Goal: Navigation & Orientation: Find specific page/section

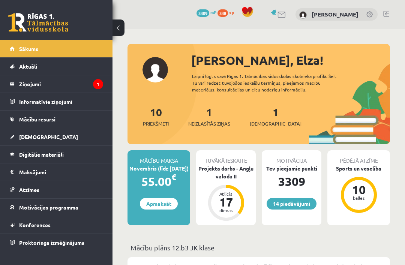
click at [50, 80] on legend "Ziņojumi 1" at bounding box center [61, 83] width 84 height 17
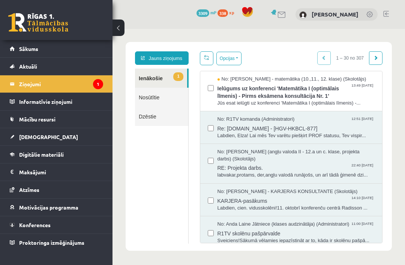
click at [36, 54] on link "Sākums" at bounding box center [56, 48] width 93 height 17
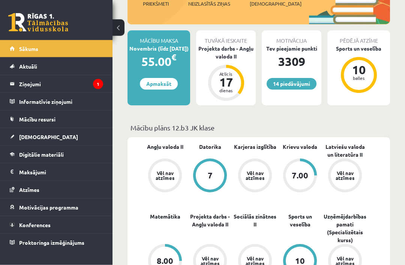
scroll to position [120, 0]
click at [103, 160] on link "Digitālie materiāli" at bounding box center [56, 154] width 93 height 17
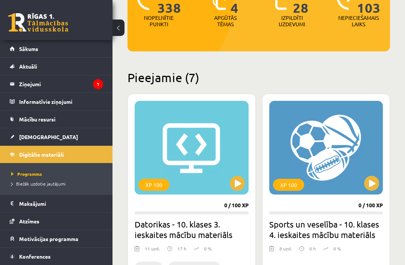
click at [16, 84] on link "Ziņojumi 1" at bounding box center [56, 83] width 93 height 17
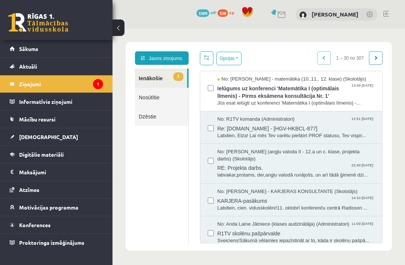
click at [36, 46] on span "Sākums" at bounding box center [28, 48] width 19 height 7
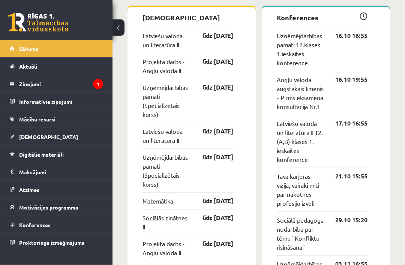
scroll to position [648, 0]
click at [24, 77] on legend "Ziņojumi 1" at bounding box center [61, 83] width 84 height 17
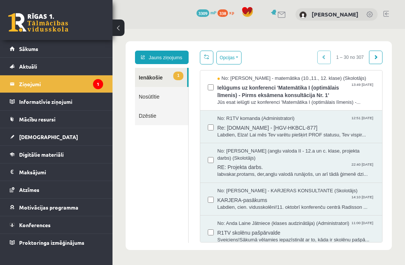
scroll to position [1, 0]
click at [137, 96] on link "Nosūtītie" at bounding box center [161, 96] width 53 height 19
click at [149, 93] on link "Nosūtītie" at bounding box center [161, 96] width 53 height 19
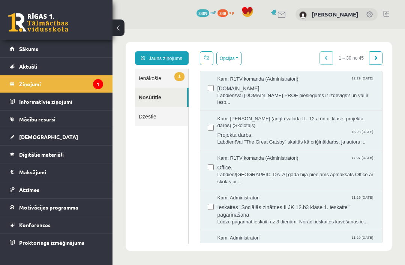
scroll to position [0, 0]
click at [148, 80] on link "1 Ienākošie" at bounding box center [161, 78] width 53 height 19
click at [151, 84] on link "1 Ienākošie" at bounding box center [161, 78] width 53 height 19
click at [149, 78] on link "1 Ienākošie" at bounding box center [161, 78] width 53 height 19
click at [161, 82] on link "1 Ienākošie" at bounding box center [161, 78] width 53 height 19
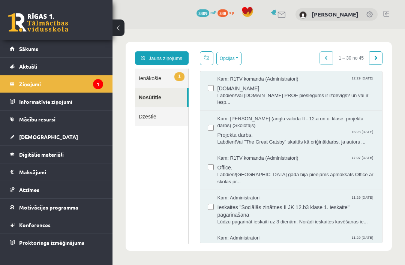
click at [157, 82] on link "1 Ienākošie" at bounding box center [161, 78] width 53 height 19
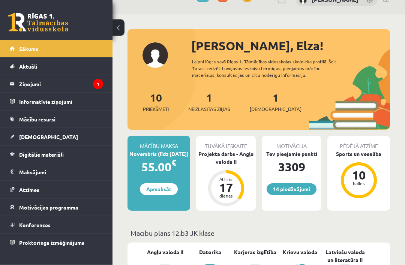
scroll to position [16, 0]
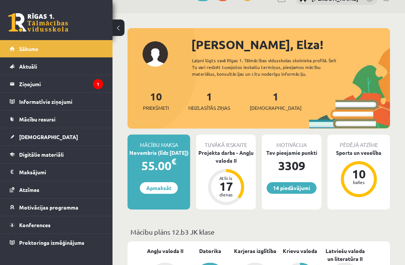
click at [210, 110] on span "Neizlasītās ziņas" at bounding box center [209, 108] width 42 height 8
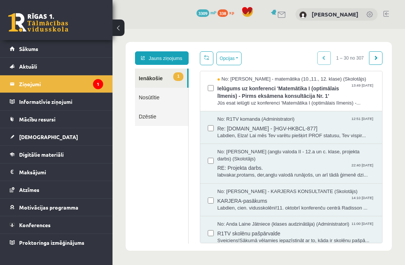
click at [14, 45] on link "Sākums" at bounding box center [56, 48] width 93 height 17
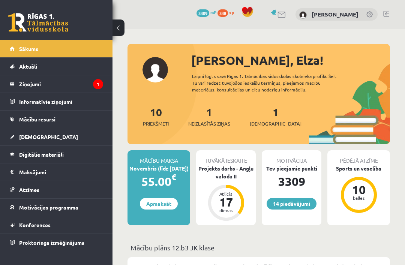
click at [22, 86] on legend "Ziņojumi 1" at bounding box center [61, 83] width 84 height 17
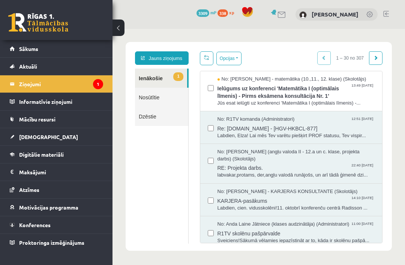
click at [44, 44] on link "Sākums" at bounding box center [56, 48] width 93 height 17
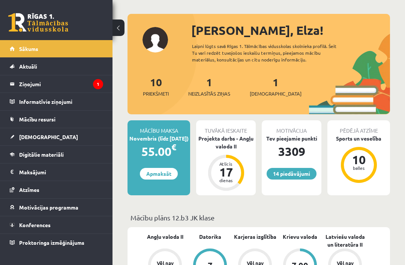
scroll to position [32, 0]
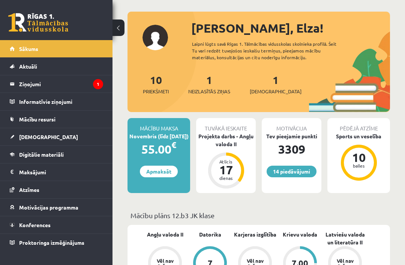
click at [25, 81] on legend "Ziņojumi 1" at bounding box center [61, 83] width 84 height 17
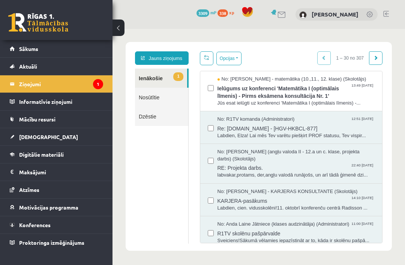
click at [322, 96] on span "Ielūgums uz konferenci 'Matemātika I (optimālais līmenis) - Pirms eksāmena kons…" at bounding box center [297, 91] width 158 height 17
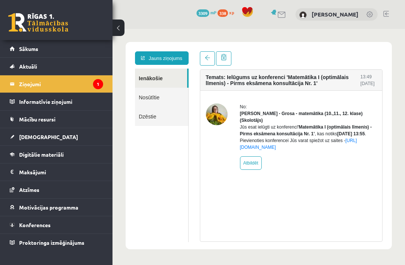
click at [26, 43] on link "Sākums" at bounding box center [56, 48] width 93 height 17
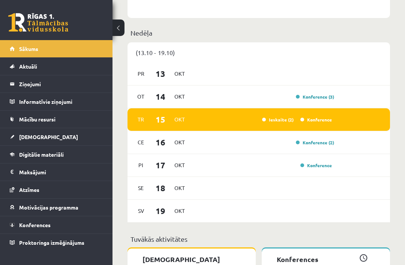
scroll to position [407, 0]
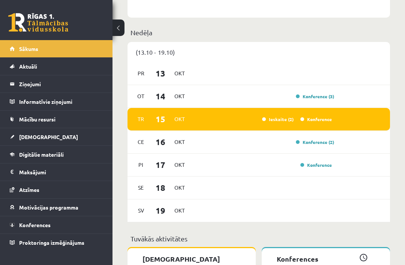
click at [325, 141] on link "Konference (2)" at bounding box center [315, 142] width 38 height 6
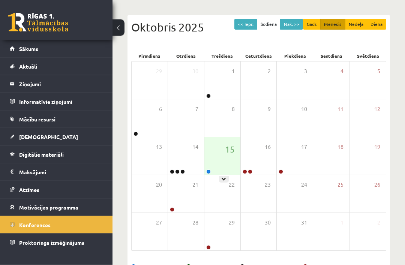
scroll to position [68, 0]
click at [226, 180] on icon at bounding box center [224, 180] width 5 height 5
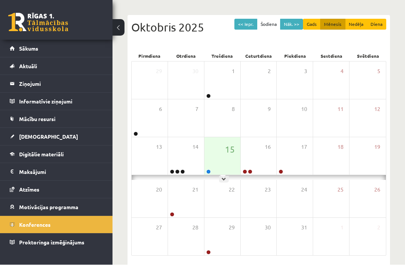
scroll to position [69, 0]
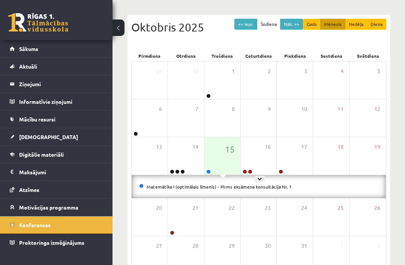
click at [261, 177] on icon at bounding box center [260, 179] width 5 height 5
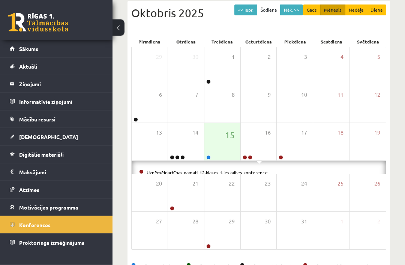
scroll to position [100, 0]
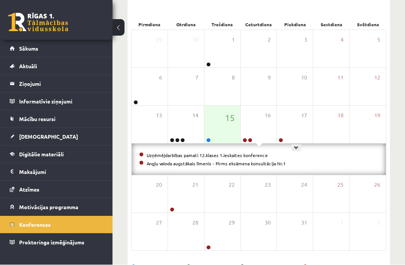
click at [295, 148] on icon at bounding box center [296, 148] width 5 height 5
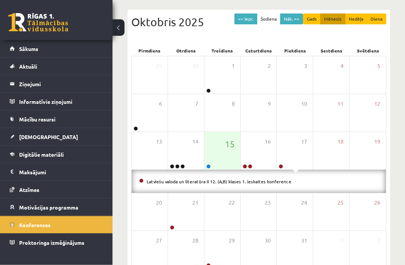
scroll to position [76, 0]
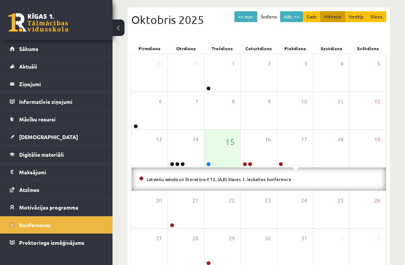
click at [37, 50] on span "Sākums" at bounding box center [28, 48] width 19 height 7
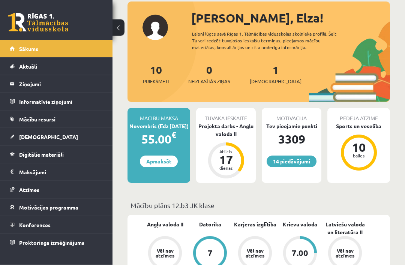
scroll to position [43, 0]
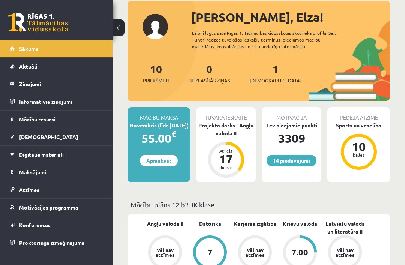
click at [13, 88] on link "Ziņojumi 0" at bounding box center [56, 83] width 93 height 17
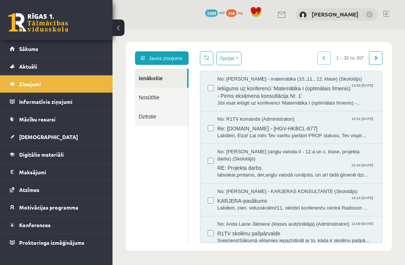
click at [12, 53] on link "Sākums" at bounding box center [56, 48] width 93 height 17
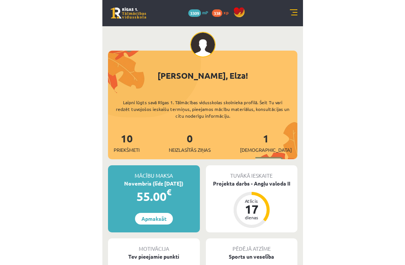
scroll to position [36, 0]
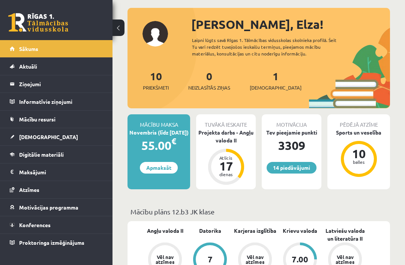
click at [27, 62] on link "Aktuāli" at bounding box center [56, 66] width 93 height 17
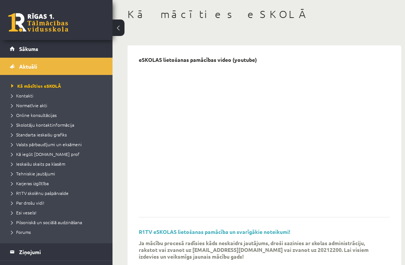
click at [27, 44] on link "Sākums" at bounding box center [56, 48] width 93 height 17
